Goal: Navigation & Orientation: Find specific page/section

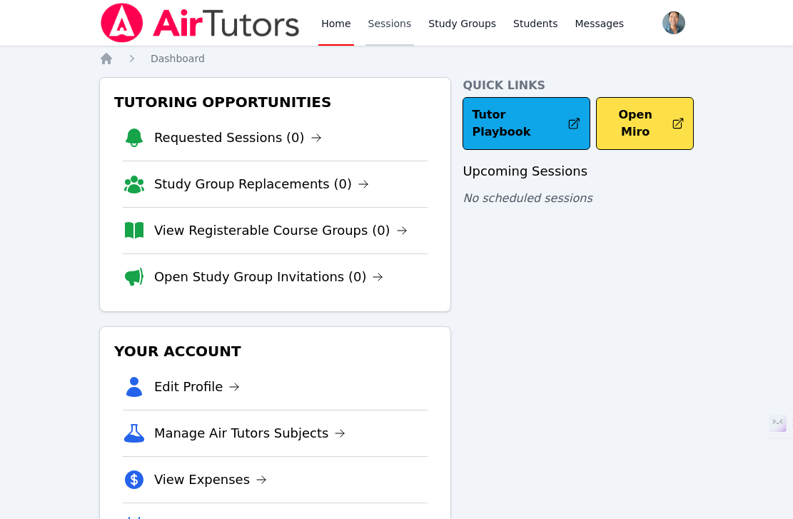
click at [408, 25] on link "Sessions" at bounding box center [389, 23] width 49 height 46
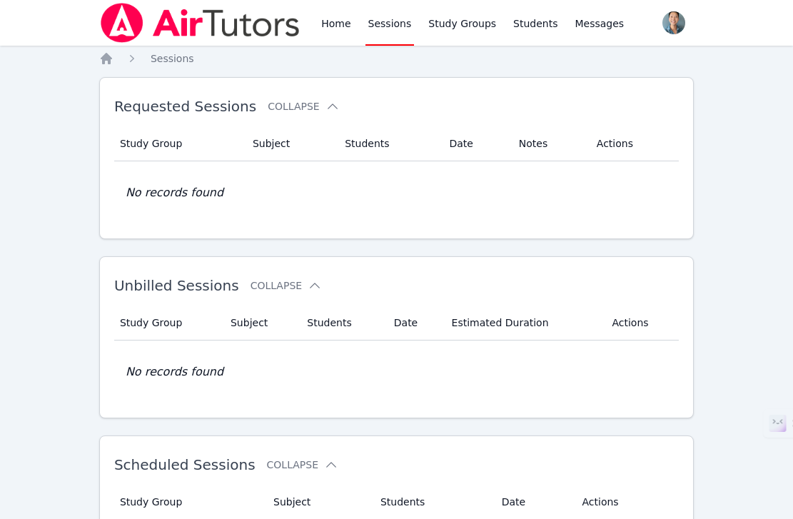
click at [315, 28] on div "Home Sessions Study Groups Students Messages" at bounding box center [362, 23] width 527 height 46
click at [350, 26] on link "Home" at bounding box center [335, 23] width 35 height 46
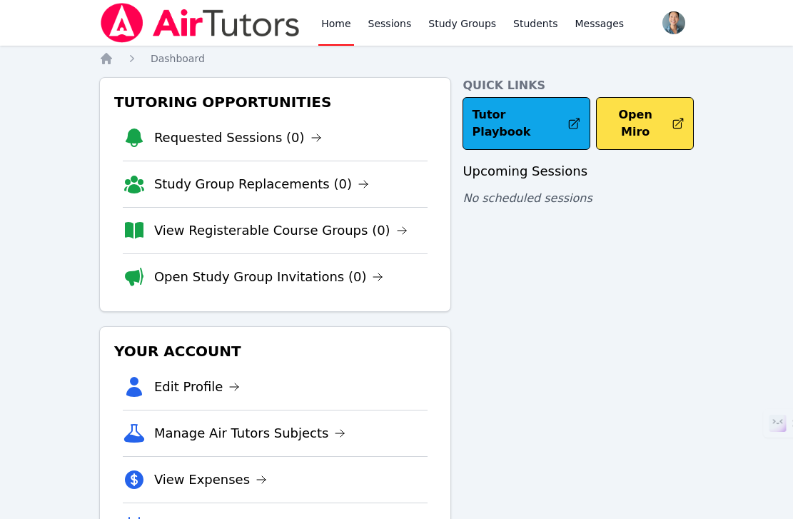
click at [346, 21] on link "Home" at bounding box center [335, 23] width 35 height 46
click at [367, 9] on link "Sessions" at bounding box center [389, 23] width 49 height 46
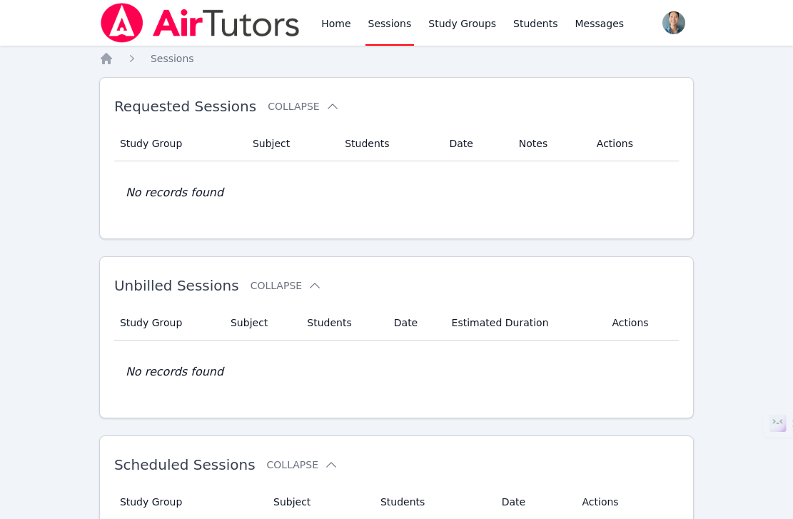
click at [308, 31] on div "Home Sessions Study Groups Students Messages" at bounding box center [362, 23] width 527 height 46
click at [340, 25] on link "Home" at bounding box center [335, 23] width 35 height 46
